Goal: Obtain resource: Obtain resource

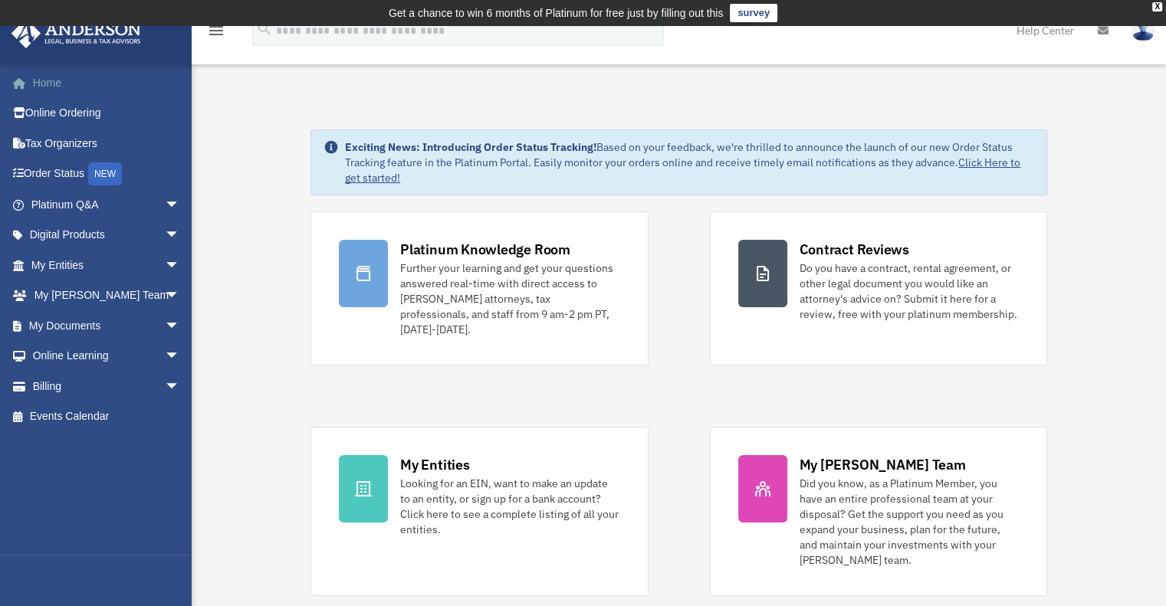
click at [61, 90] on link "Home" at bounding box center [107, 82] width 192 height 31
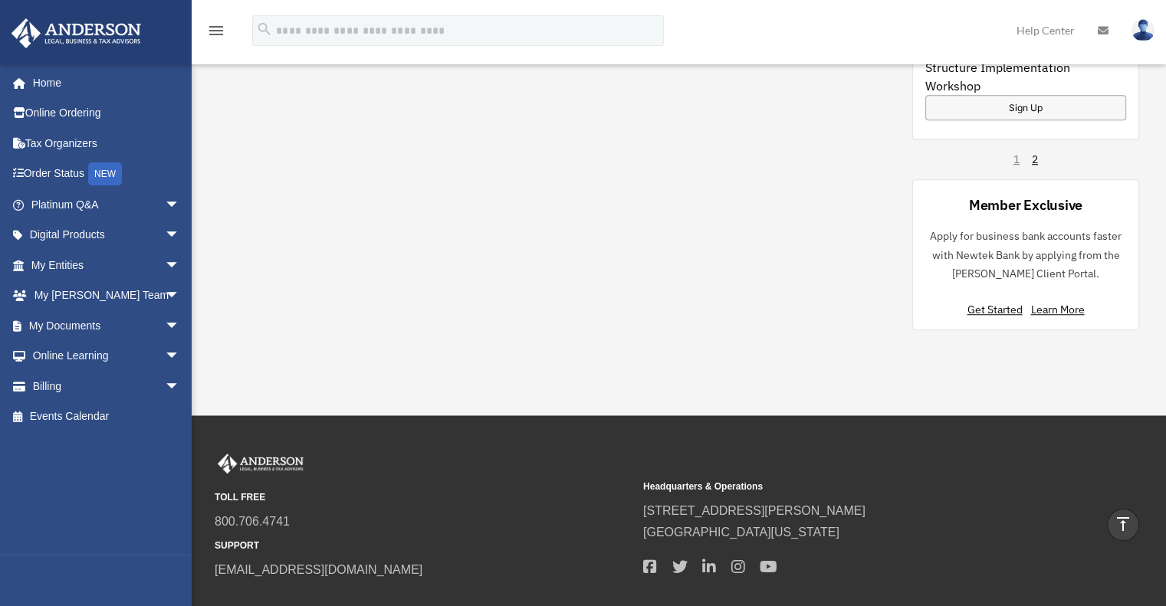
scroll to position [1213, 0]
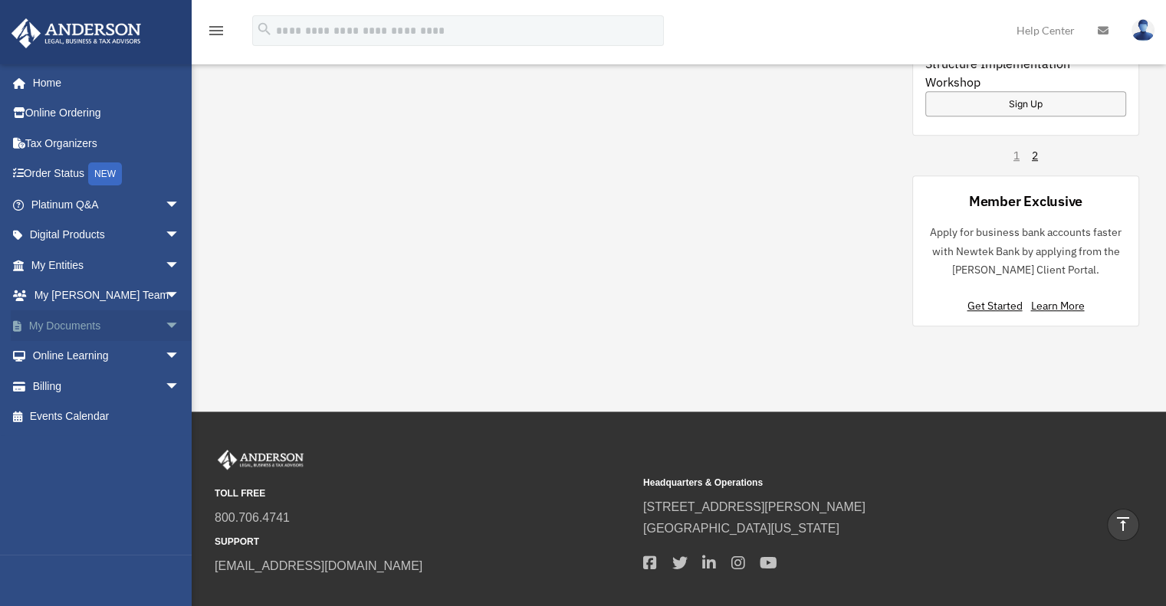
click at [165, 316] on span "arrow_drop_down" at bounding box center [180, 325] width 31 height 31
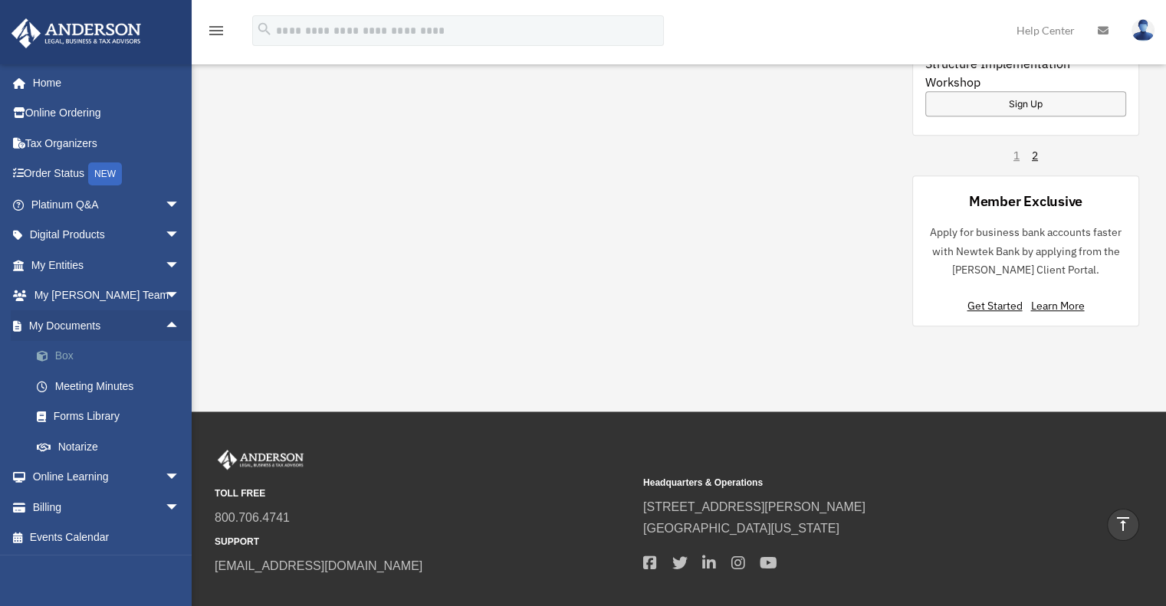
click at [93, 354] on link "Box" at bounding box center [112, 356] width 182 height 31
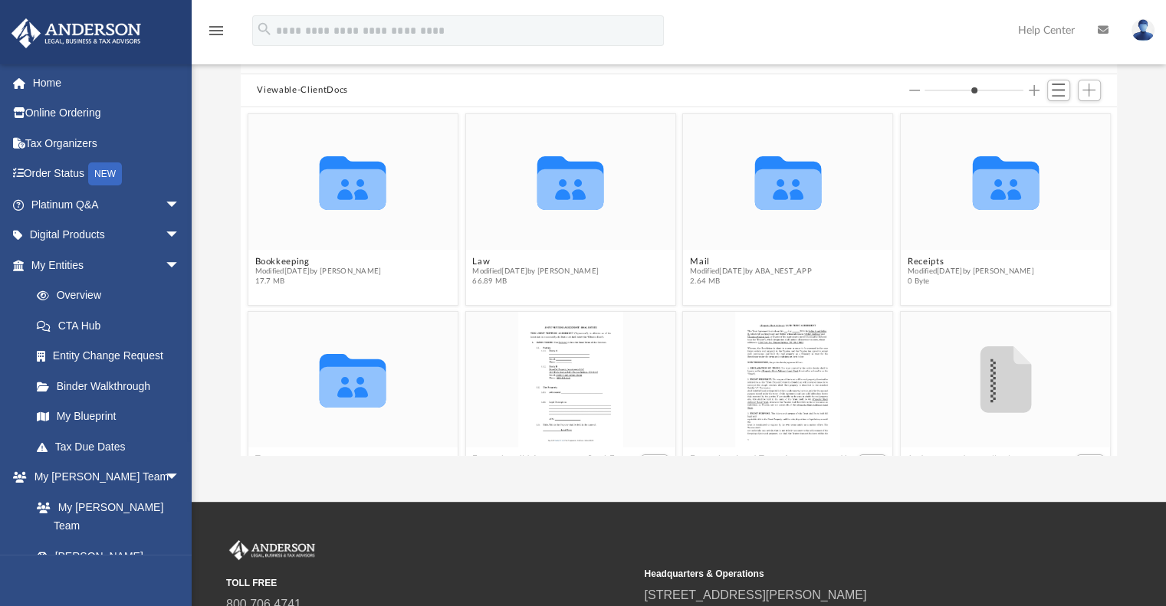
scroll to position [159, 0]
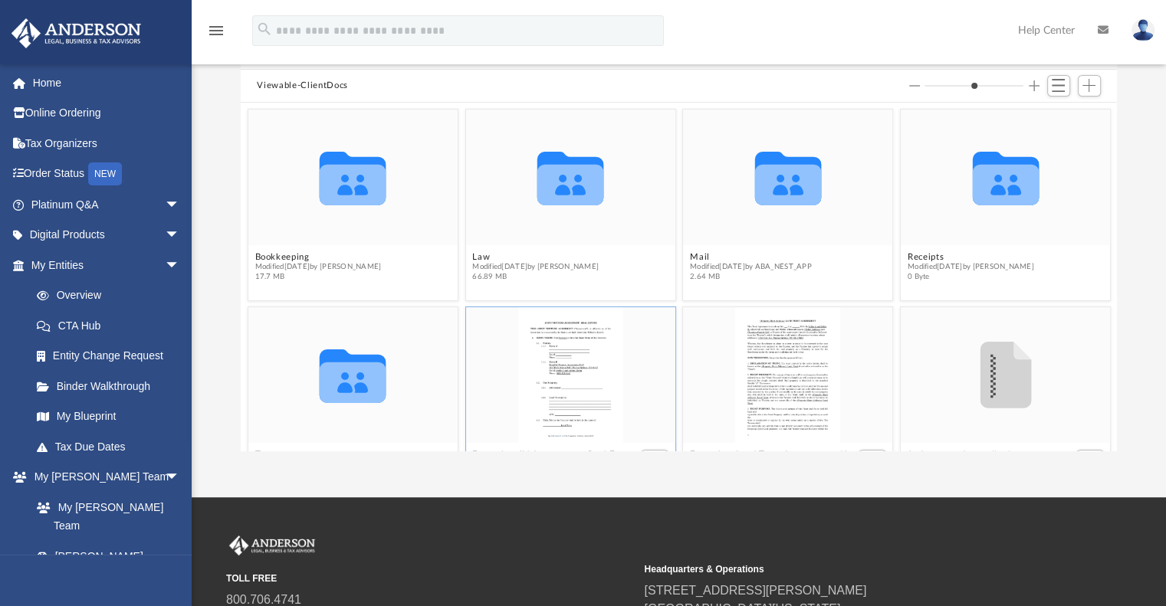
click at [563, 362] on div "grid" at bounding box center [569, 375] width 209 height 136
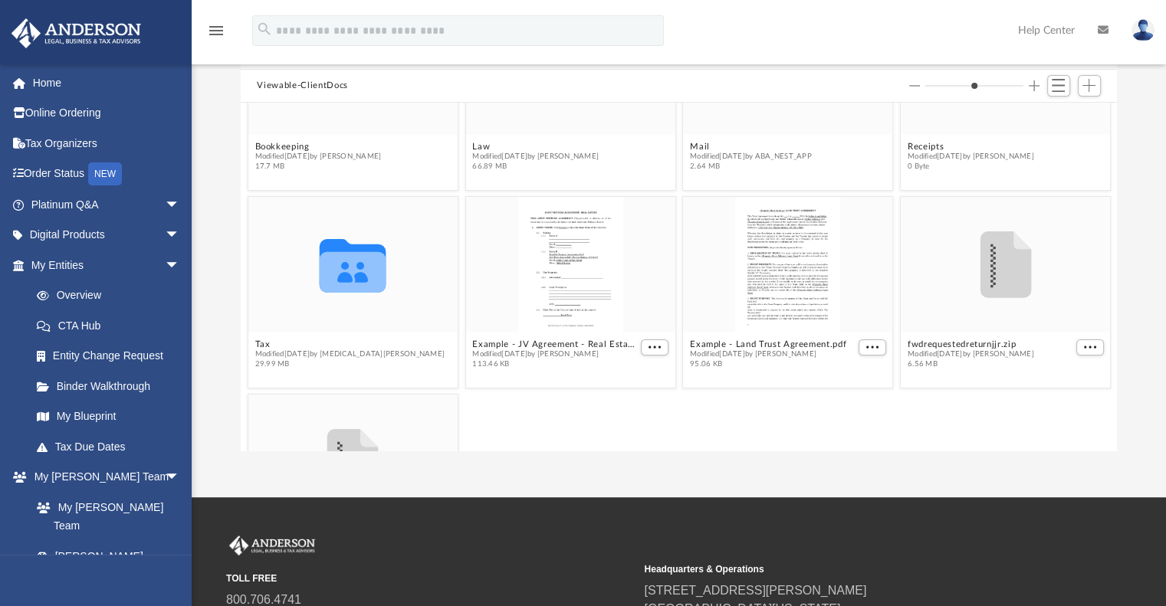
scroll to position [117, 0]
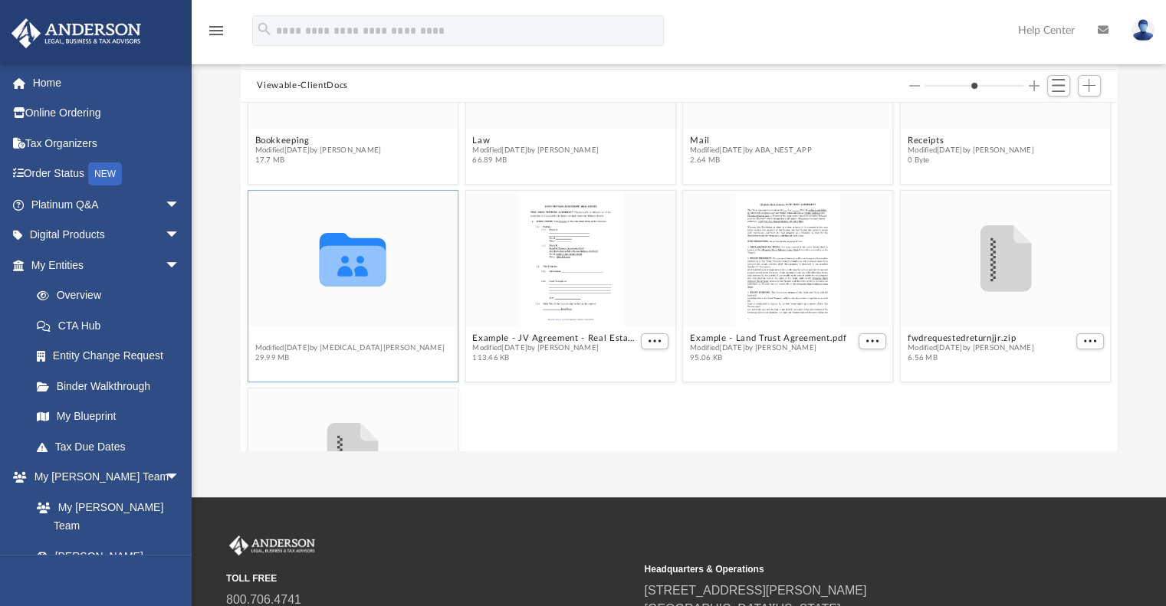
click at [258, 337] on button "Tax" at bounding box center [349, 338] width 190 height 10
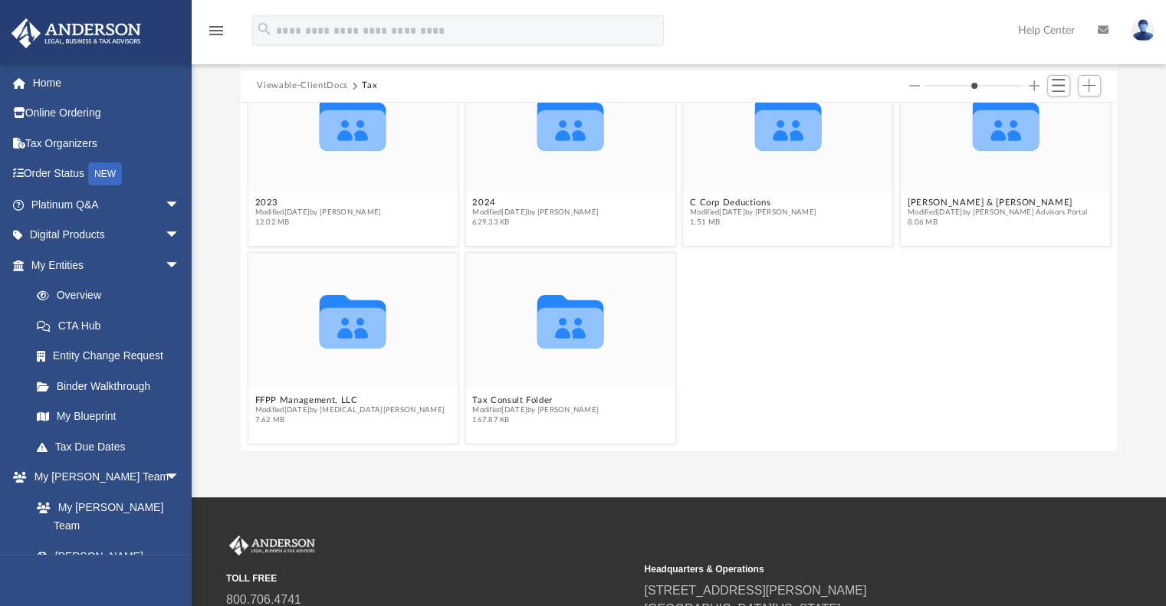
scroll to position [0, 0]
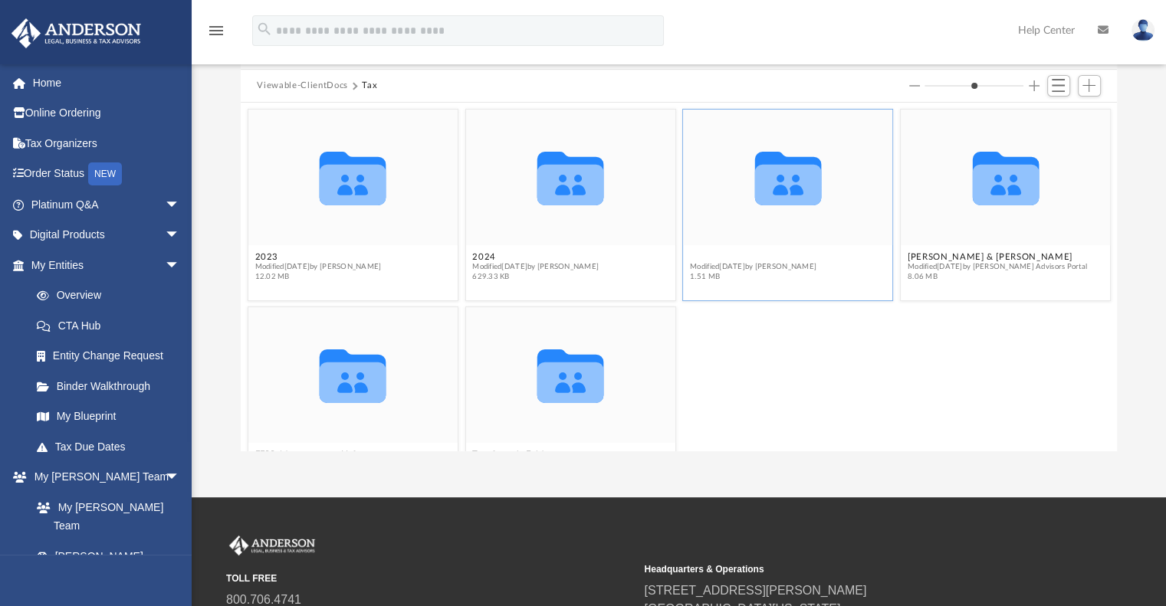
click at [714, 260] on button "C Corp Deductions" at bounding box center [753, 257] width 126 height 10
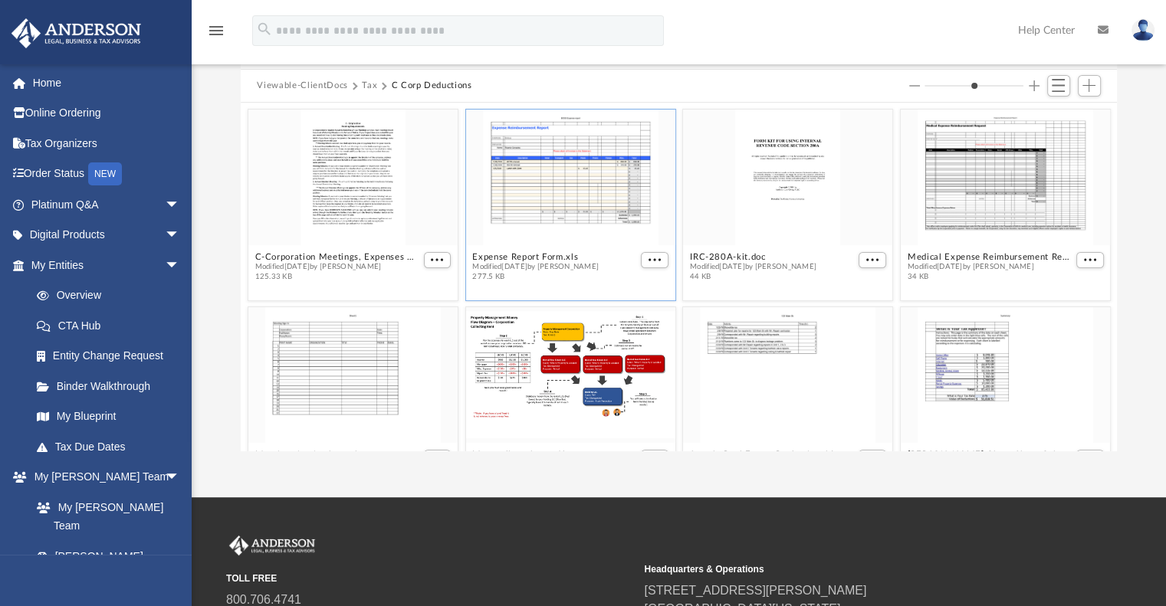
click at [619, 164] on div "grid" at bounding box center [569, 178] width 209 height 136
click at [761, 148] on div "grid" at bounding box center [787, 178] width 209 height 136
click at [711, 254] on button "IRC-280A-kit.doc" at bounding box center [753, 257] width 126 height 10
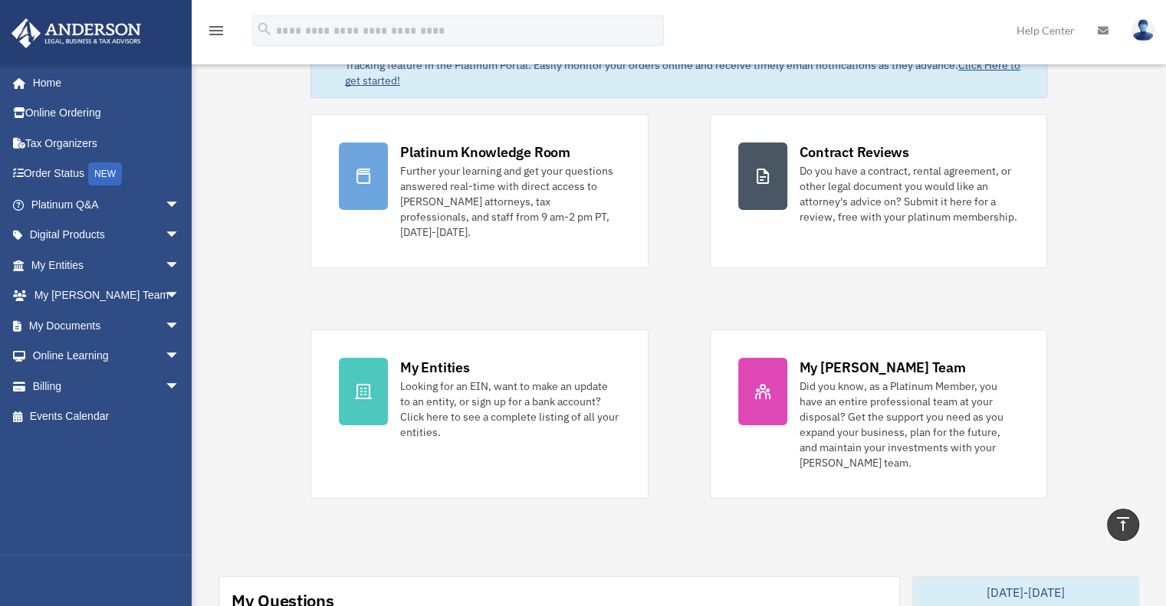
scroll to position [45, 0]
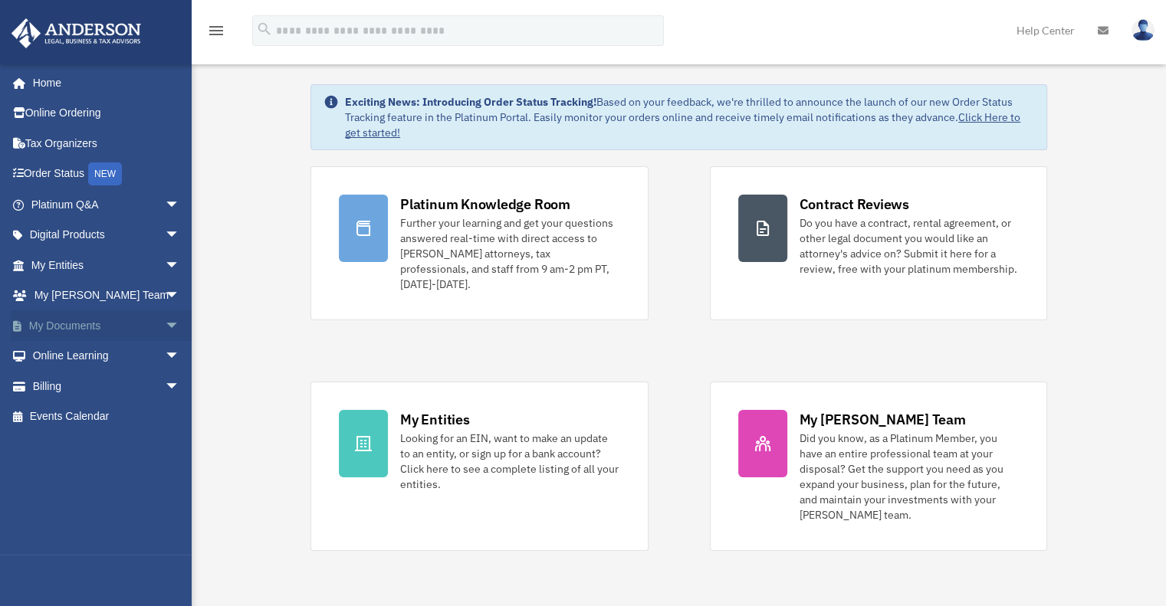
click at [165, 327] on span "arrow_drop_down" at bounding box center [180, 325] width 31 height 31
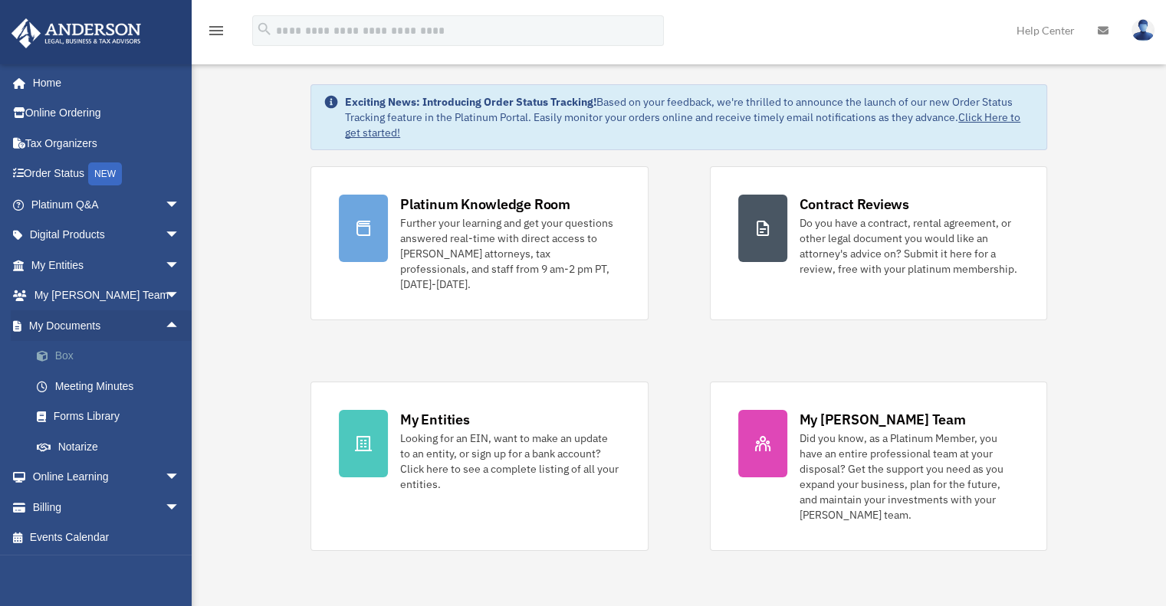
click at [88, 358] on link "Box" at bounding box center [112, 356] width 182 height 31
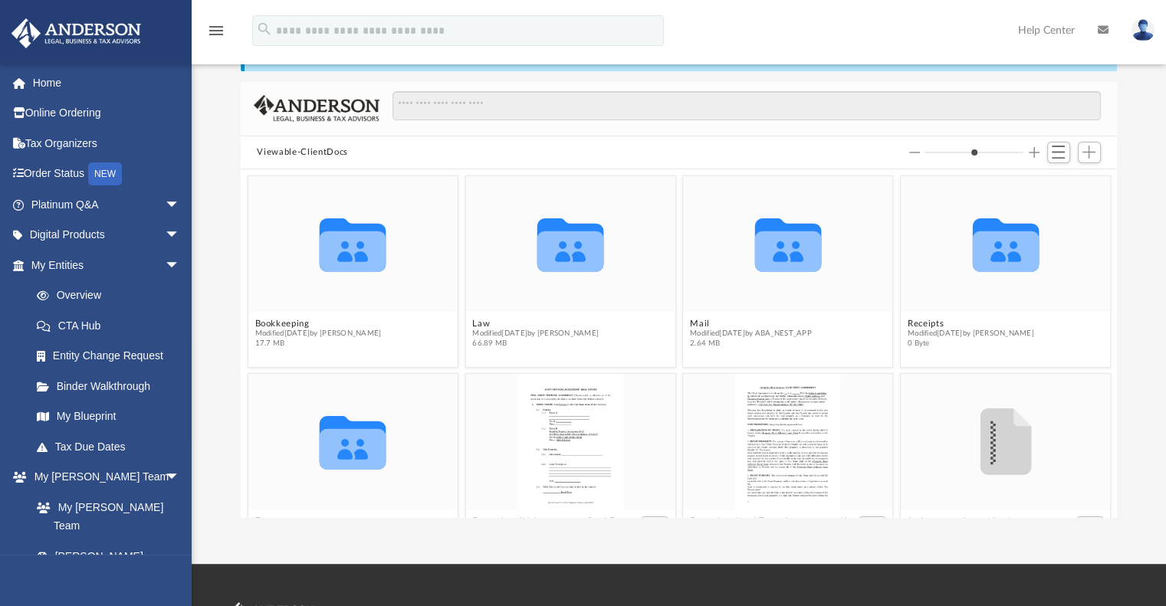
scroll to position [95, 0]
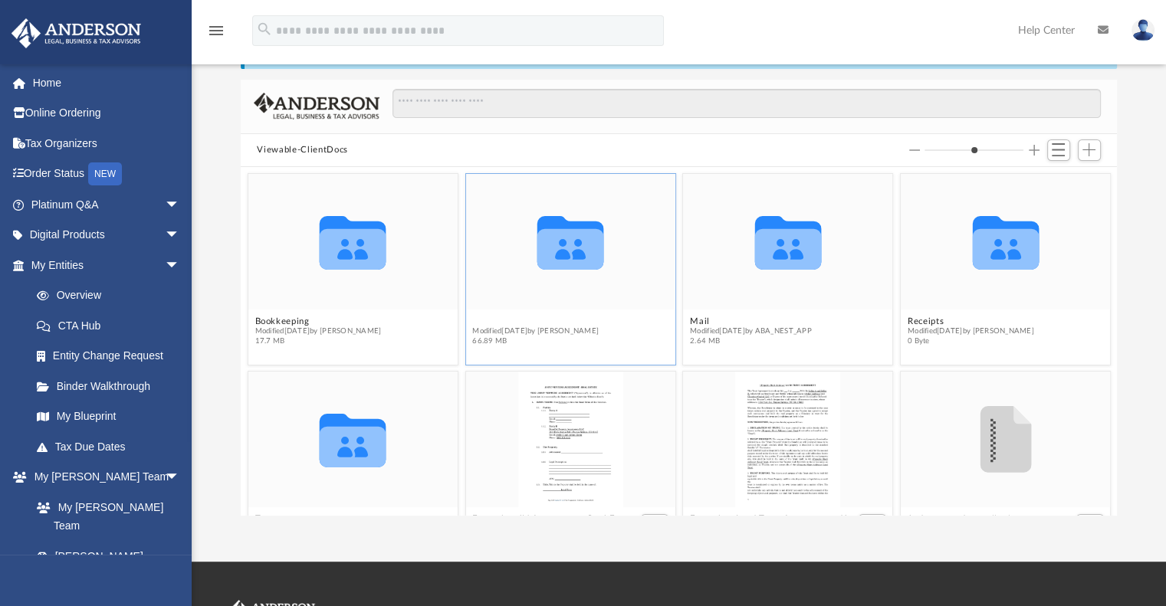
click at [487, 324] on button "Law" at bounding box center [535, 322] width 126 height 10
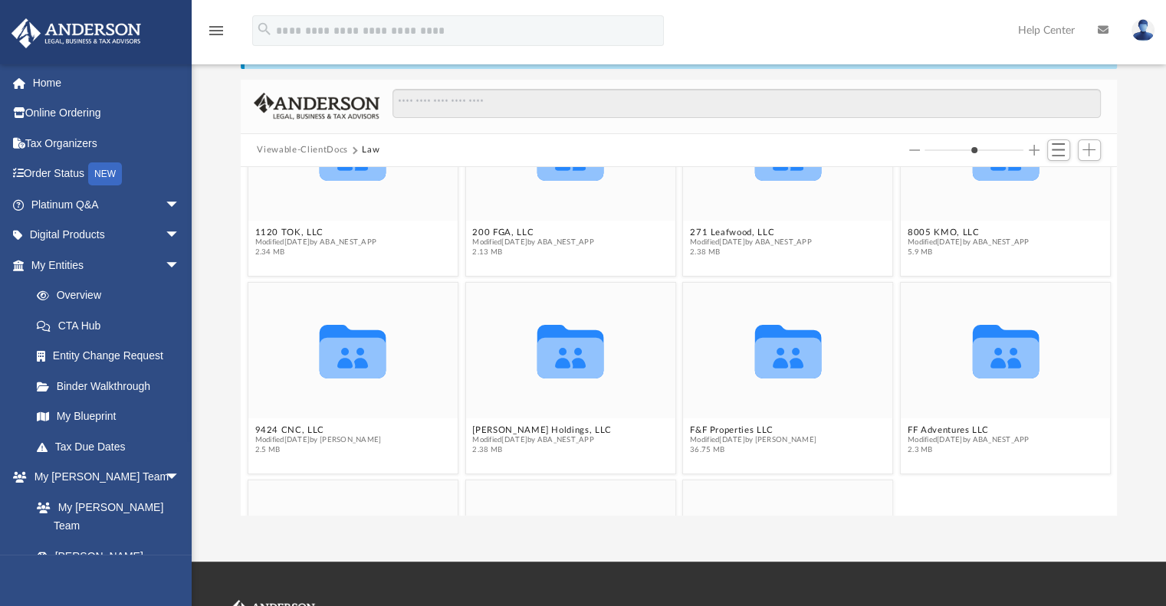
scroll to position [0, 0]
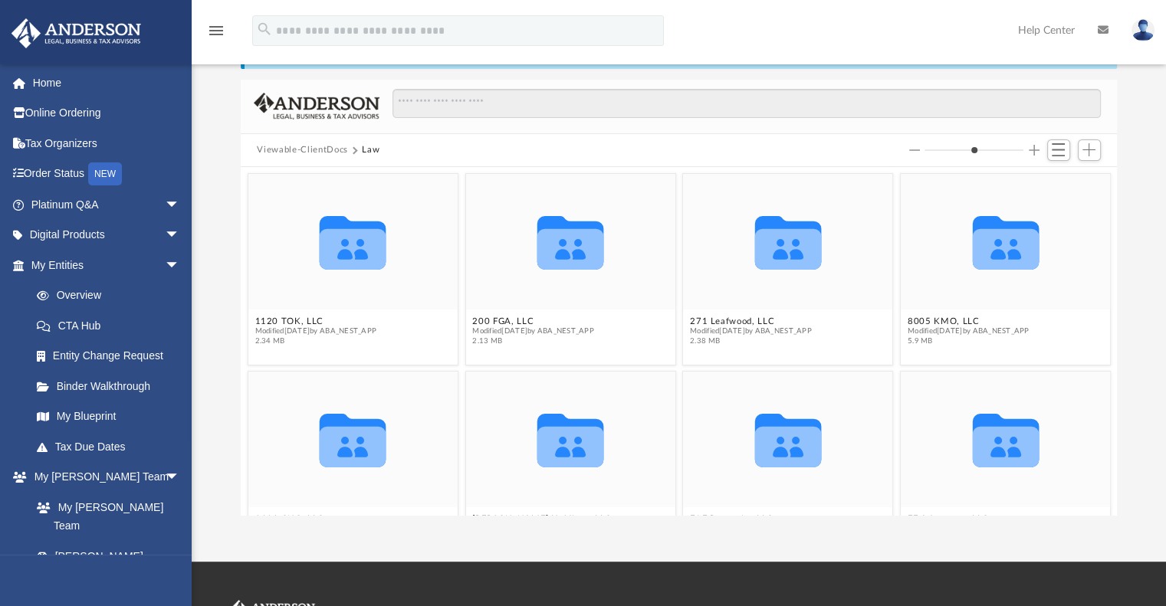
click at [371, 149] on button "Law" at bounding box center [371, 150] width 18 height 14
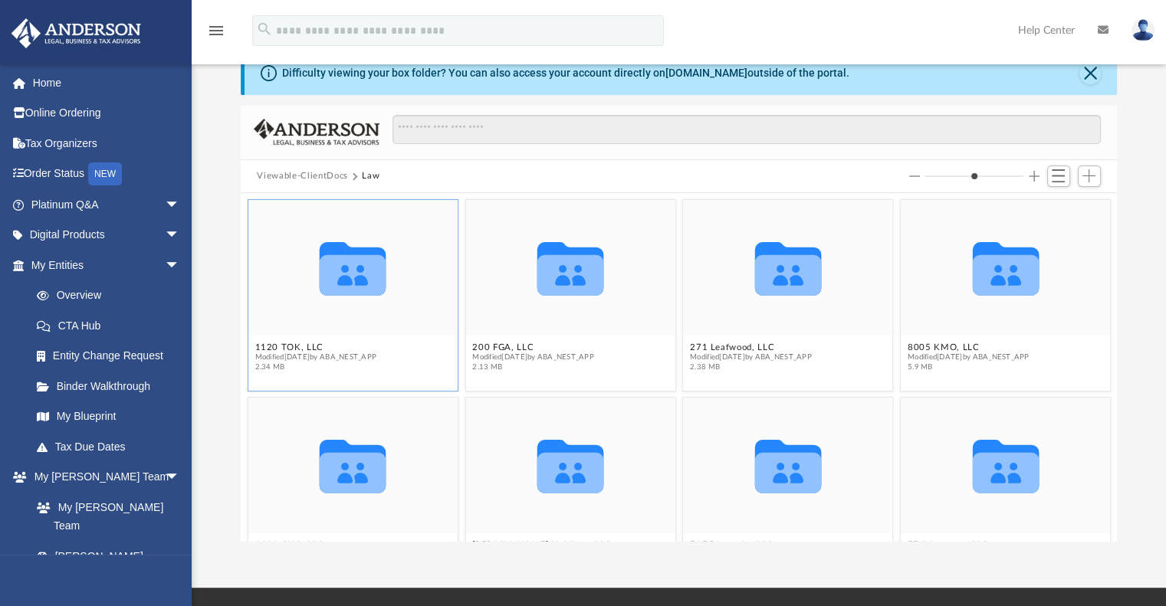
scroll to position [53, 0]
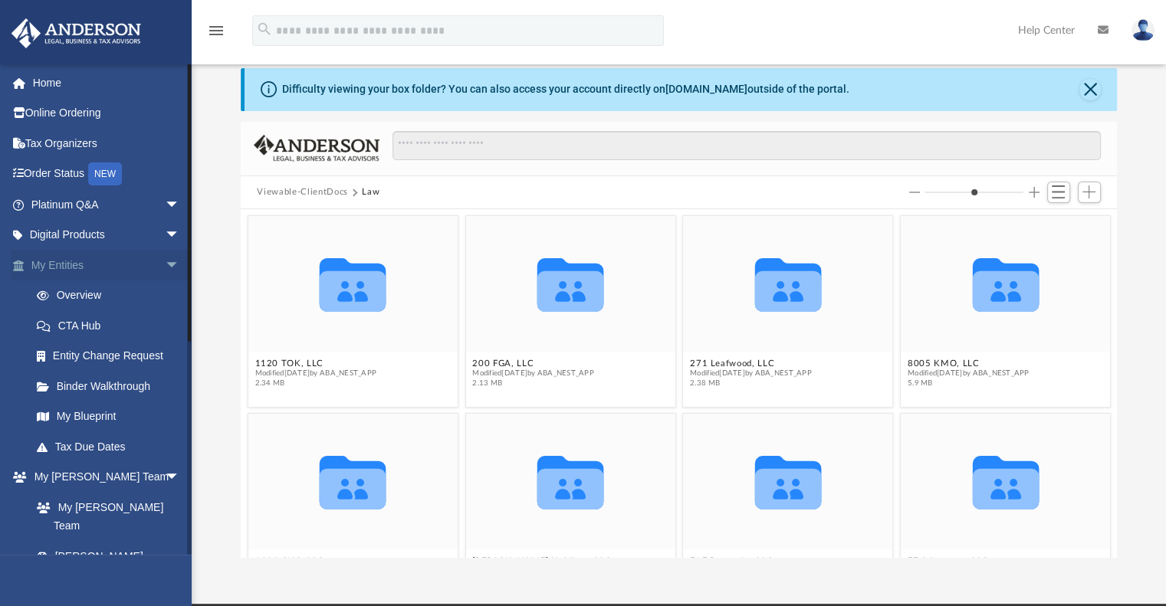
click at [165, 263] on span "arrow_drop_down" at bounding box center [180, 265] width 31 height 31
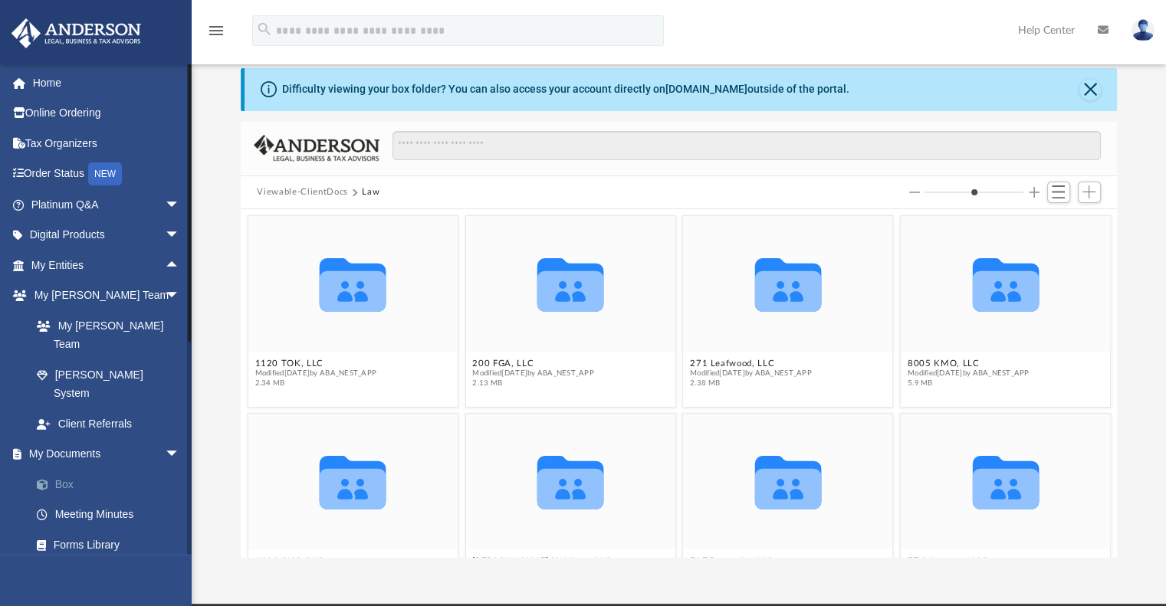
click at [67, 469] on link "Box" at bounding box center [112, 484] width 182 height 31
click at [165, 439] on span "arrow_drop_down" at bounding box center [180, 454] width 31 height 31
click at [88, 439] on link "My Documents arrow_drop_up" at bounding box center [107, 454] width 192 height 31
click at [1085, 85] on button "Close" at bounding box center [1089, 89] width 21 height 21
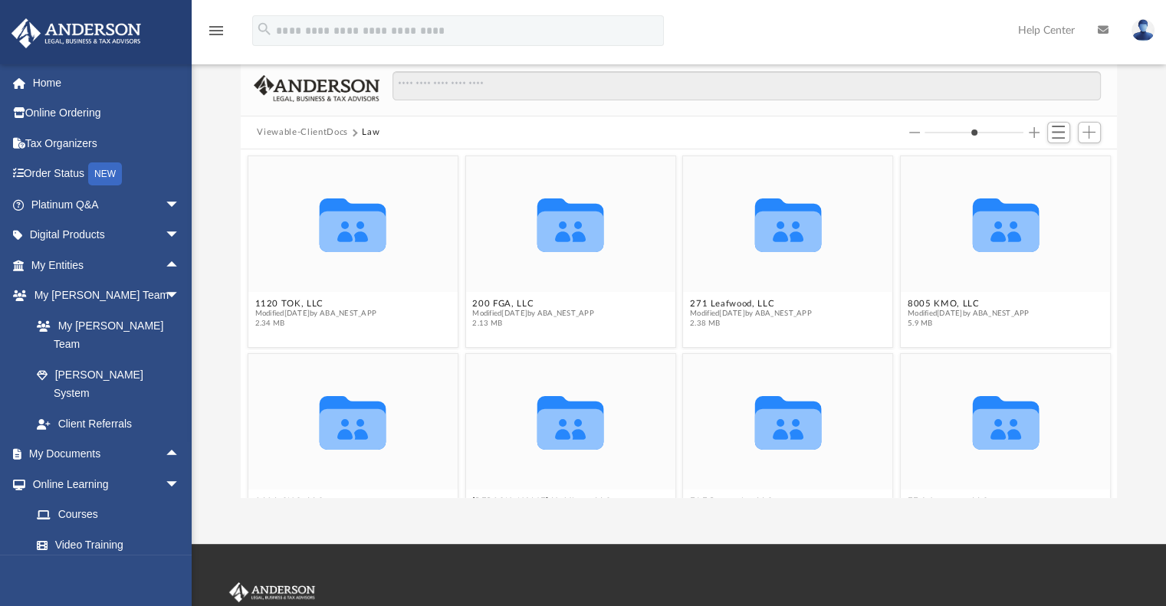
scroll to position [0, 0]
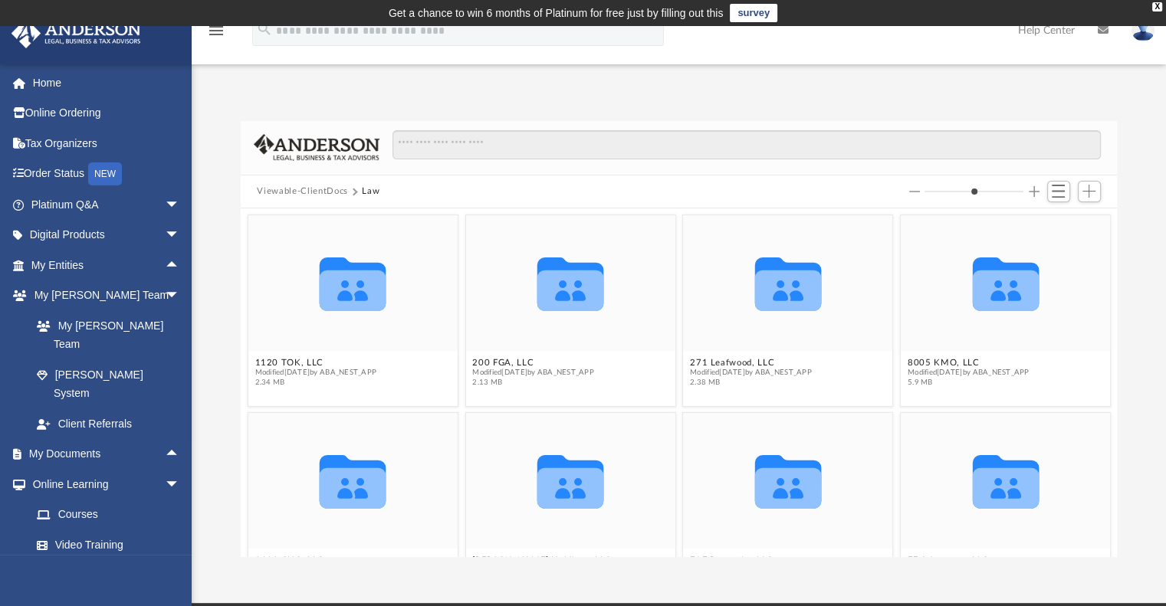
click at [286, 190] on button "Viewable-ClientDocs" at bounding box center [302, 192] width 90 height 14
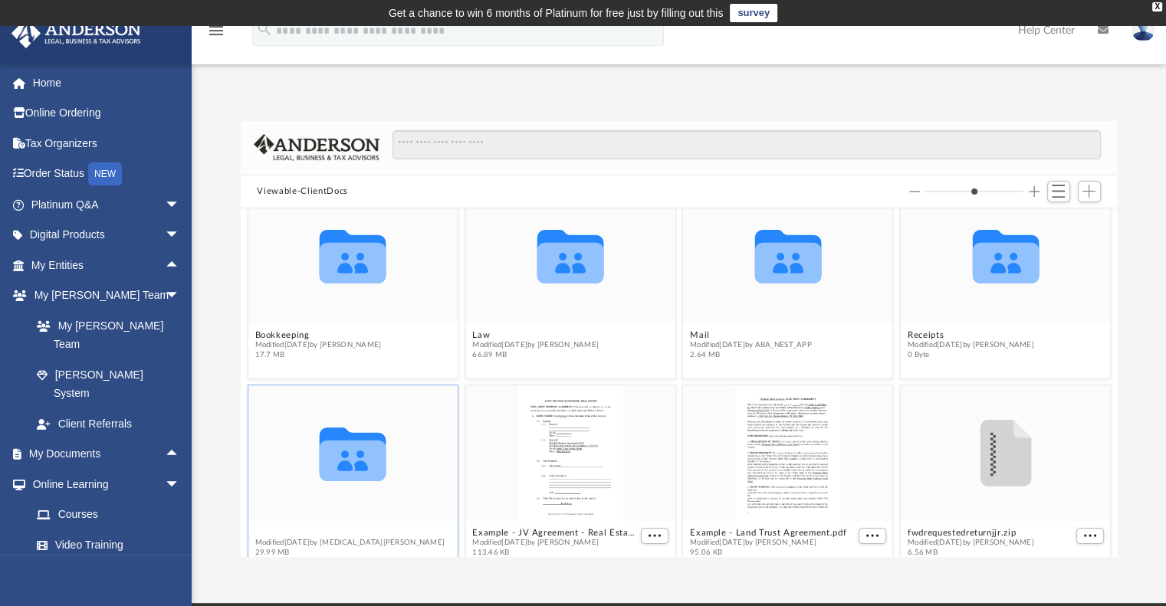
scroll to position [48, 0]
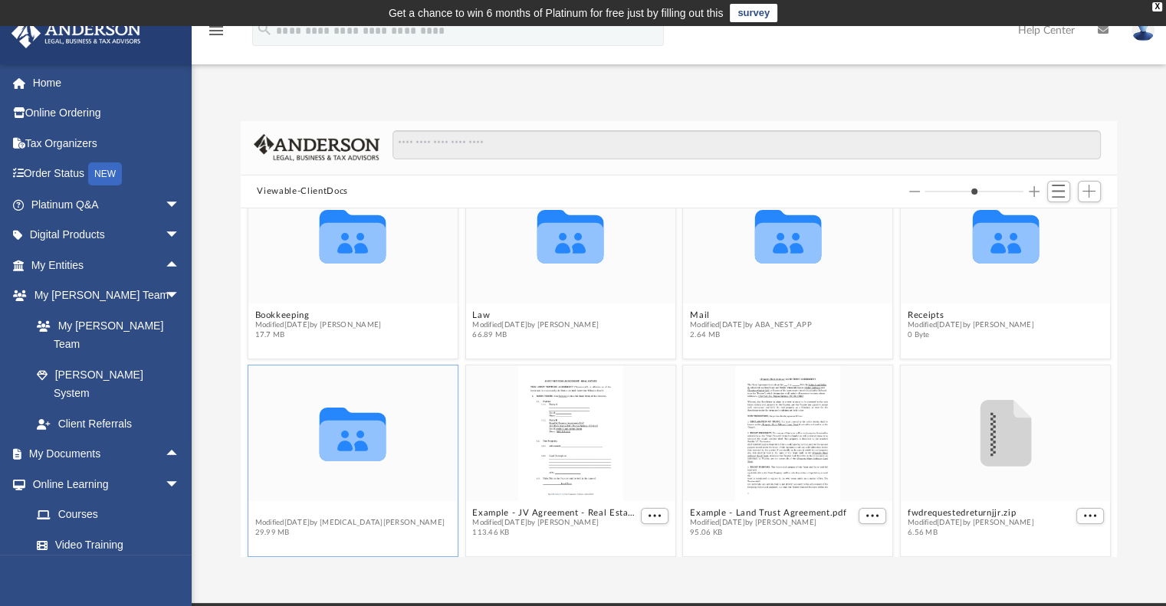
click at [263, 532] on div "Tax Modified Thu Sep 18 2025 by Nikita Patel 29.99 MB" at bounding box center [349, 523] width 190 height 30
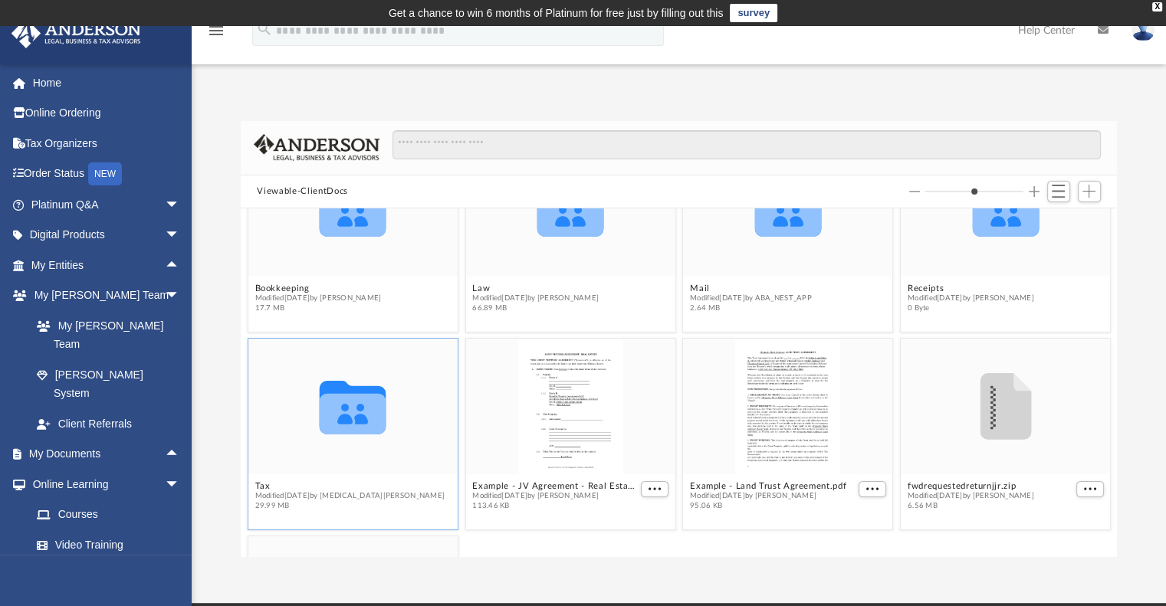
scroll to position [76, 0]
click at [265, 483] on button "Tax" at bounding box center [349, 485] width 190 height 10
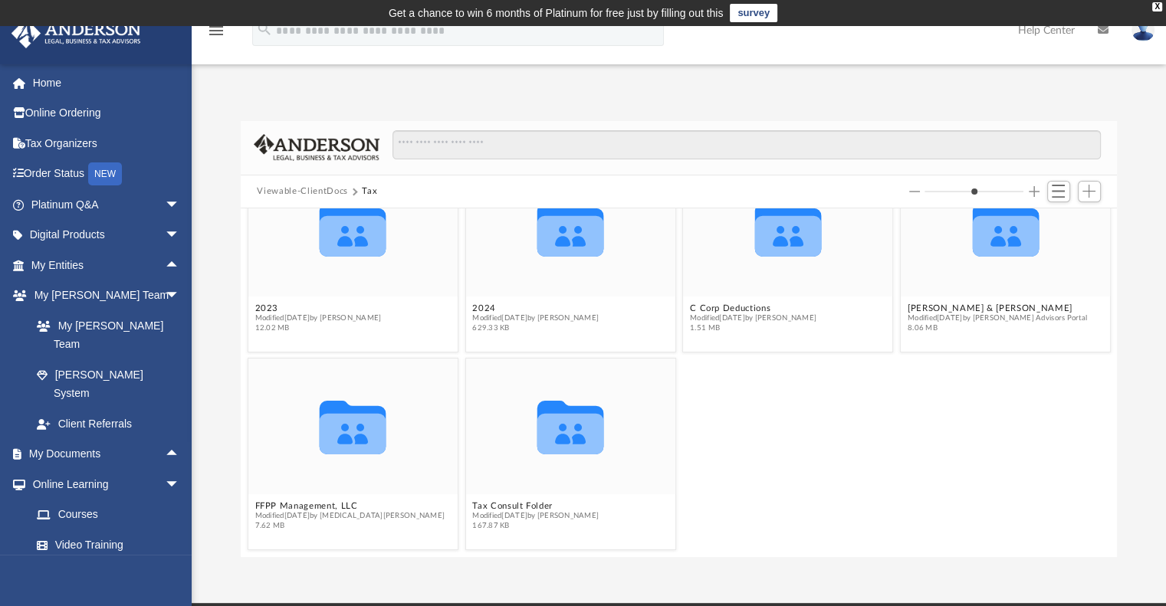
scroll to position [0, 0]
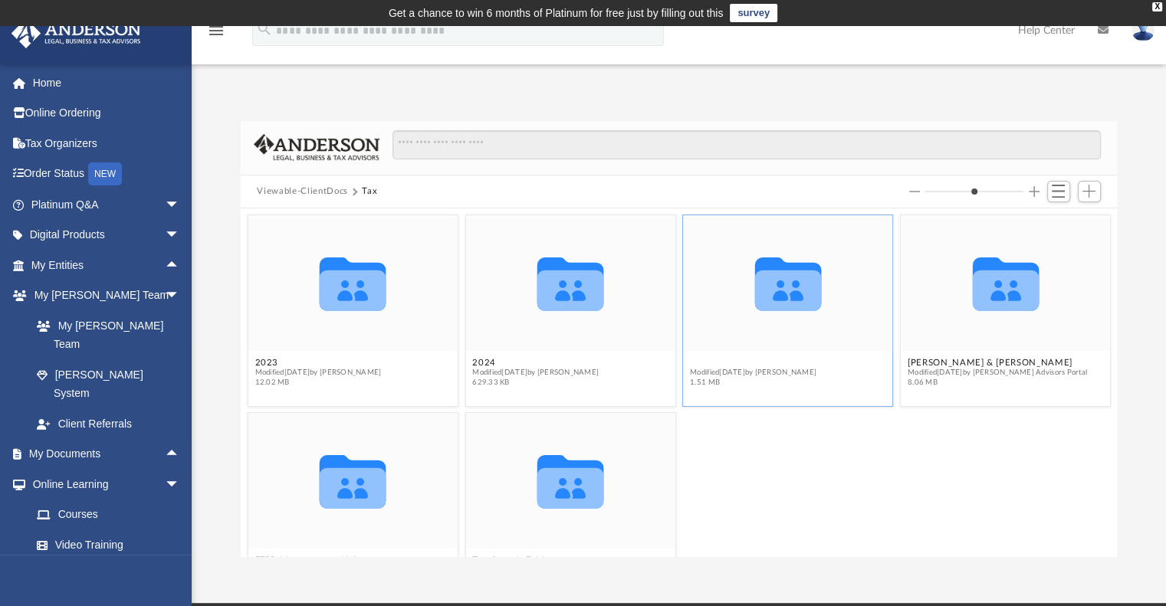
click at [696, 361] on button "C Corp Deductions" at bounding box center [753, 363] width 126 height 10
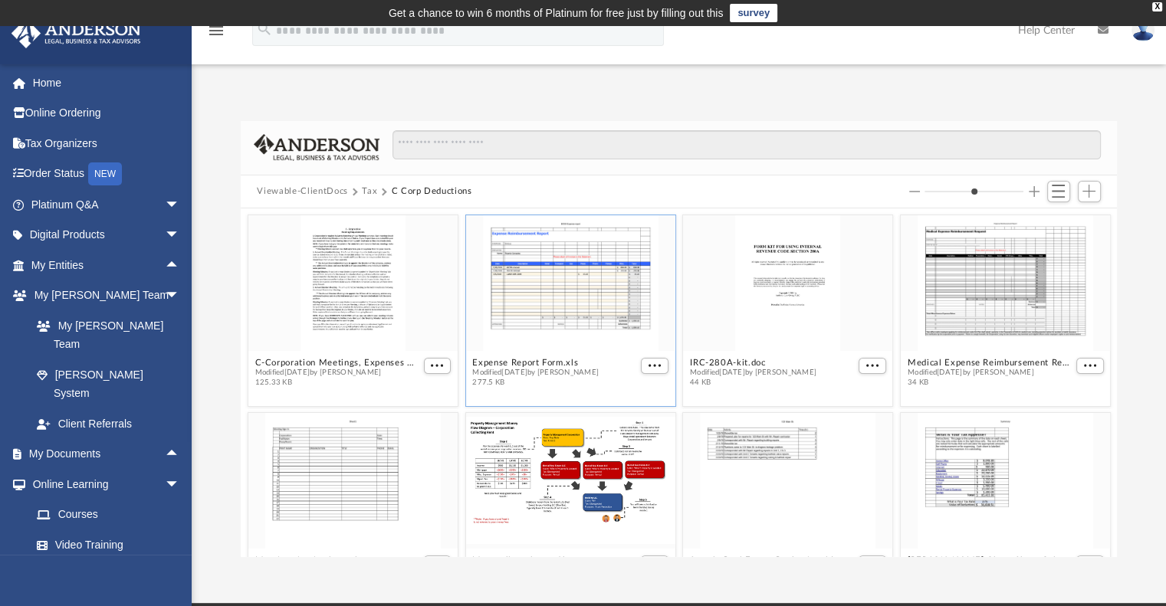
click at [579, 280] on div "grid" at bounding box center [569, 283] width 209 height 136
click at [960, 464] on div "grid" at bounding box center [1005, 481] width 209 height 136
click at [977, 444] on div "grid" at bounding box center [1005, 481] width 209 height 136
